Goal: Task Accomplishment & Management: Complete application form

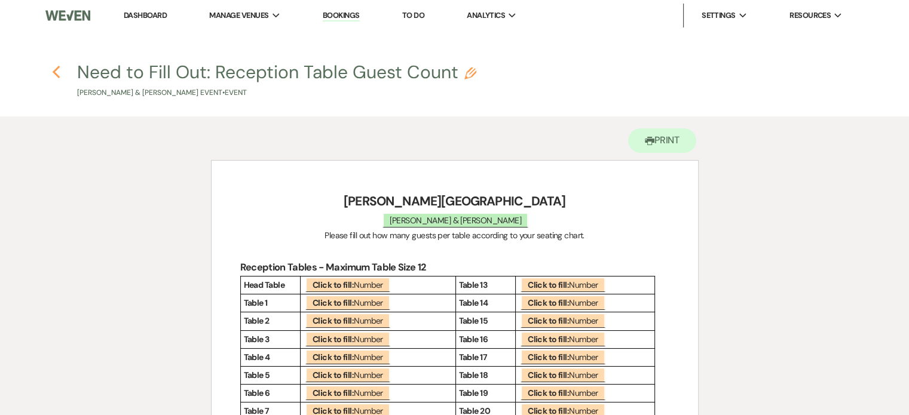
click at [60, 75] on icon "Previous" at bounding box center [56, 72] width 9 height 14
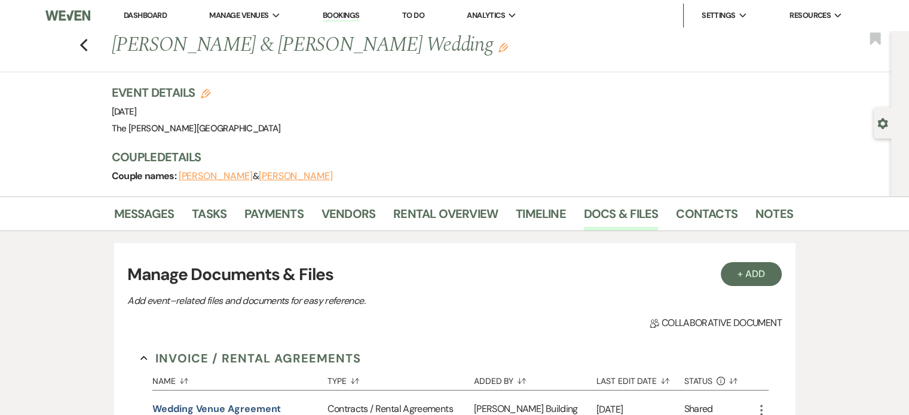
scroll to position [681, 0]
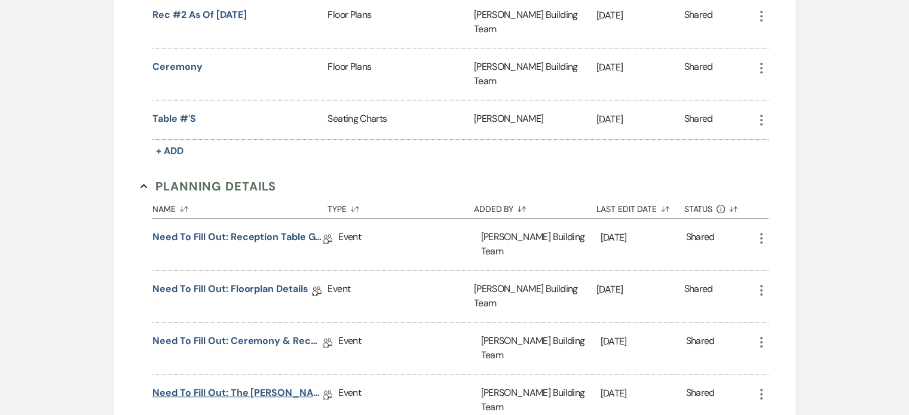
click at [265, 386] on link "Need to Fill Out: The [PERSON_NAME] Building Planning Document" at bounding box center [237, 395] width 170 height 19
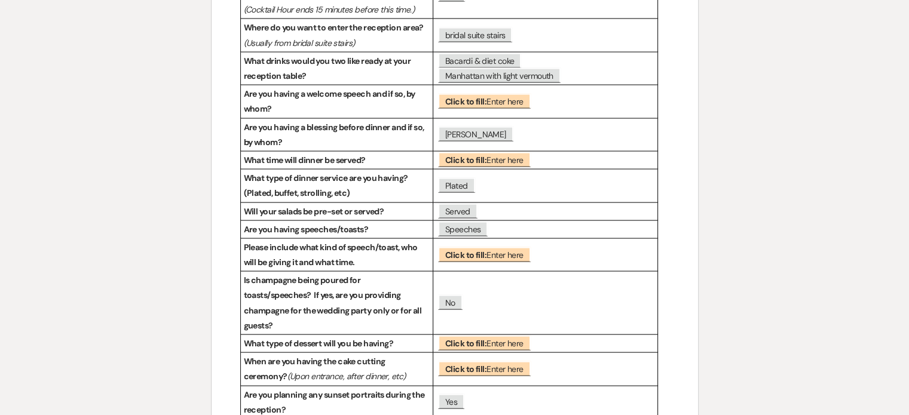
scroll to position [2300, 0]
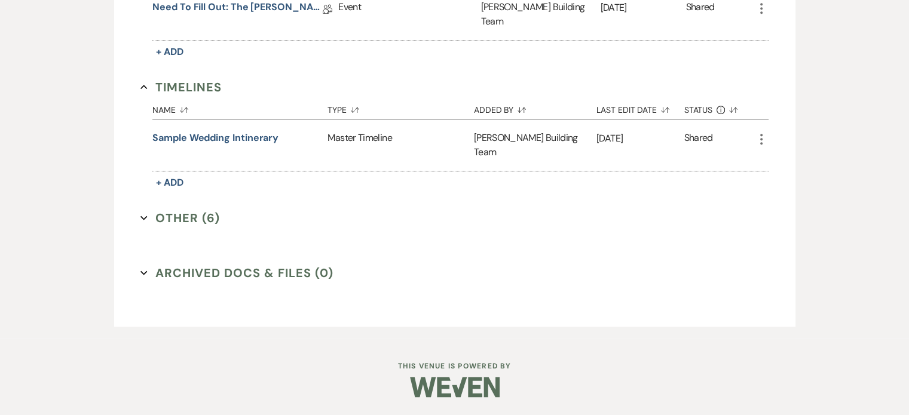
scroll to position [681, 0]
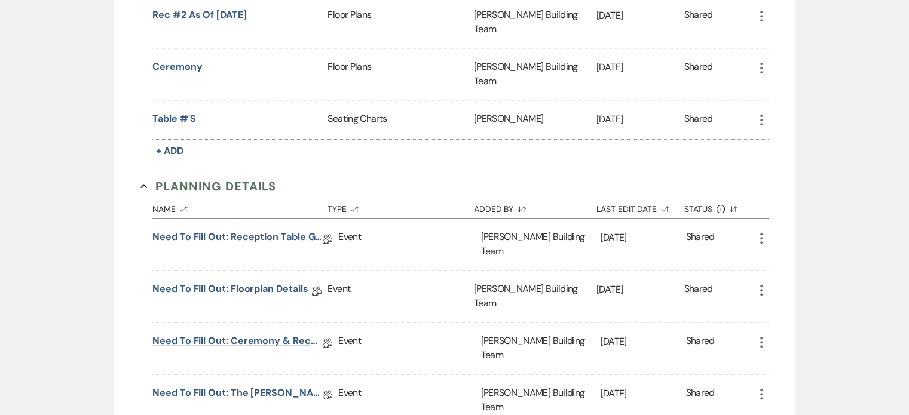
click at [225, 334] on link "Need to Fill Out: Ceremony & Reception Details" at bounding box center [237, 343] width 170 height 19
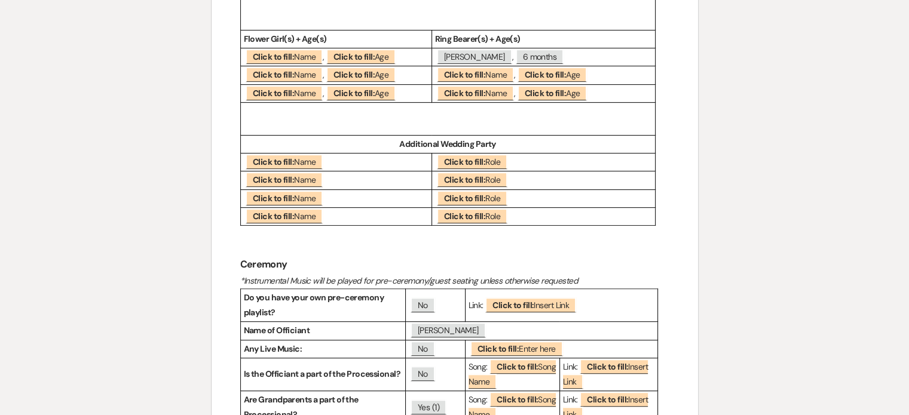
scroll to position [629, 0]
